Goal: Task Accomplishment & Management: Manage account settings

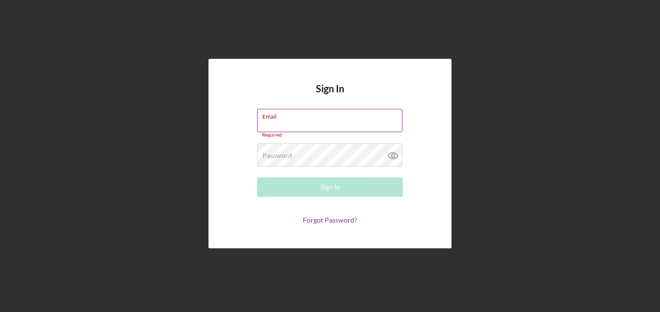
paste input "[EMAIL_ADDRESS][DOMAIN_NAME]"
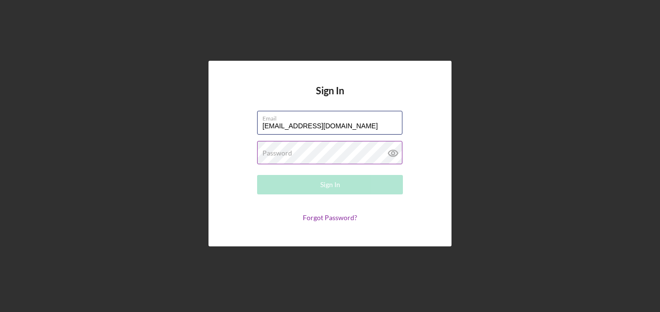
type input "[EMAIL_ADDRESS][DOMAIN_NAME]"
click at [281, 155] on label "Password" at bounding box center [277, 153] width 30 height 8
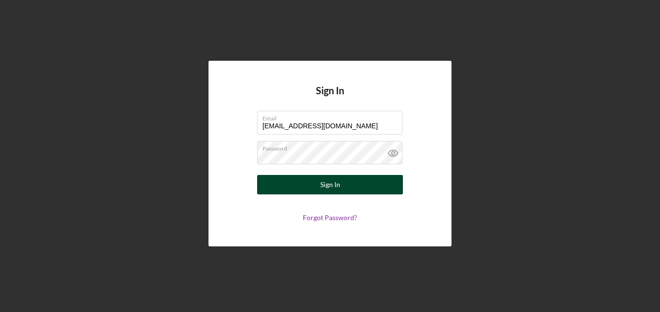
click at [321, 190] on div "Sign In" at bounding box center [330, 184] width 20 height 19
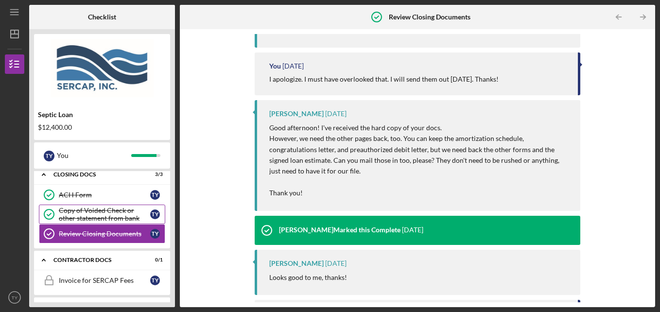
scroll to position [113, 0]
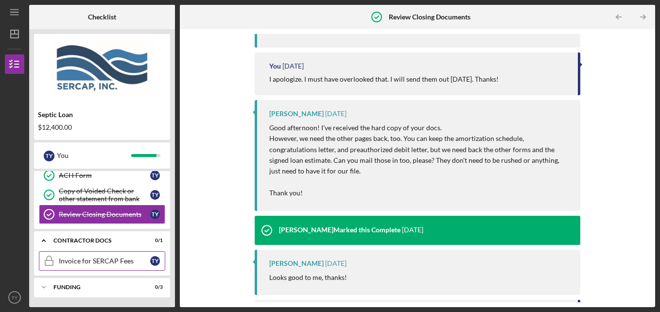
click at [64, 260] on div "Invoice for SERCAP Fees" at bounding box center [104, 261] width 91 height 8
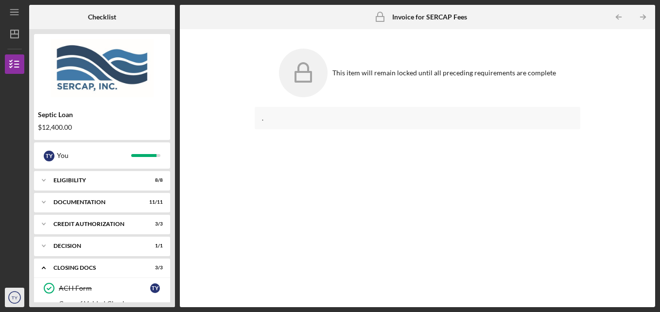
click at [11, 298] on icon "TY" at bounding box center [14, 297] width 19 height 24
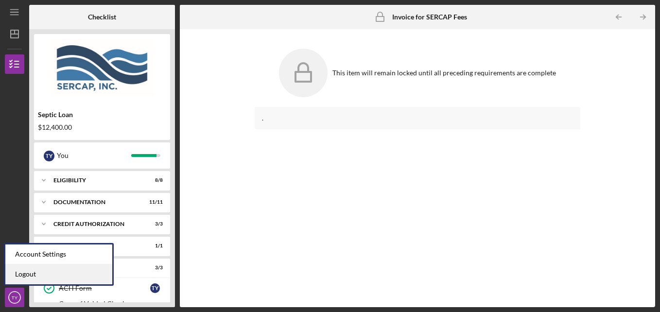
click at [19, 272] on link "Logout" at bounding box center [58, 274] width 107 height 20
